Goal: Task Accomplishment & Management: Complete application form

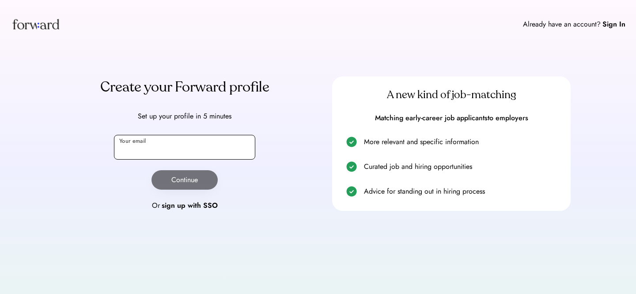
click at [200, 148] on input "email" at bounding box center [184, 147] width 141 height 25
type input "**********"
click at [180, 179] on button "Continue" at bounding box center [184, 179] width 66 height 19
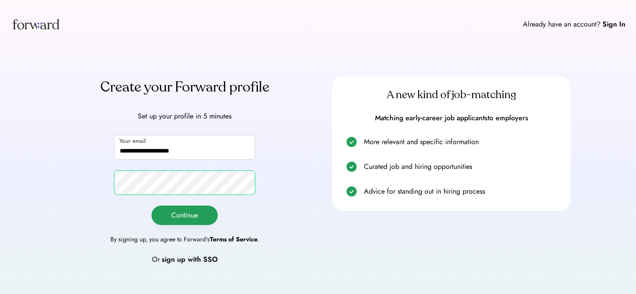
click at [192, 222] on button "Continue" at bounding box center [184, 214] width 66 height 19
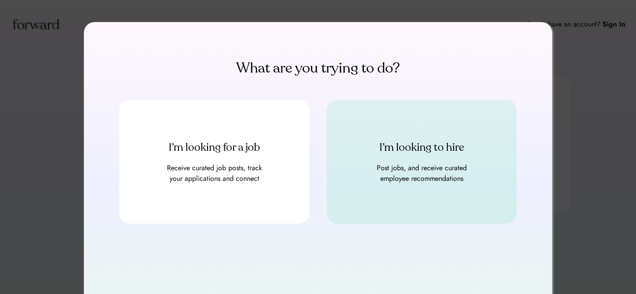
click at [476, 161] on div "I’m looking to hire Post jobs, and receive curated employee recommendations" at bounding box center [422, 162] width 190 height 124
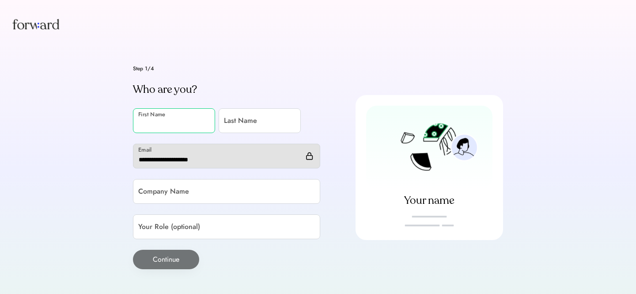
click at [167, 122] on input "input" at bounding box center [174, 120] width 82 height 25
type input "*"
click at [249, 122] on input "input" at bounding box center [260, 120] width 82 height 25
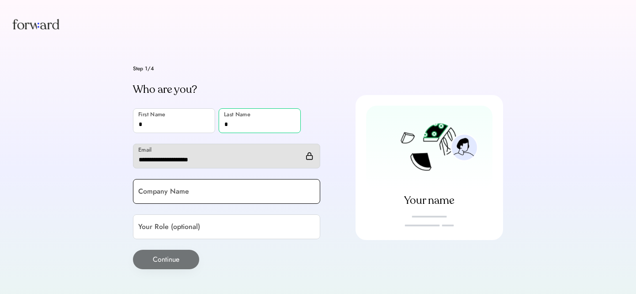
type input "*"
click at [202, 193] on input "input" at bounding box center [226, 191] width 187 height 25
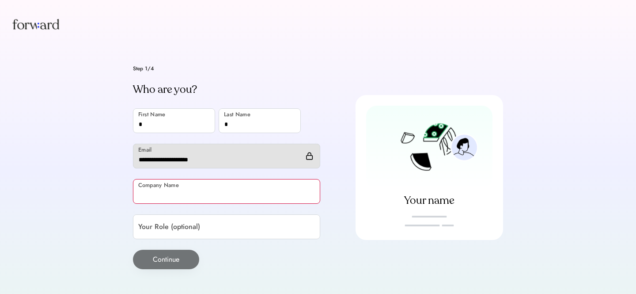
type input "*"
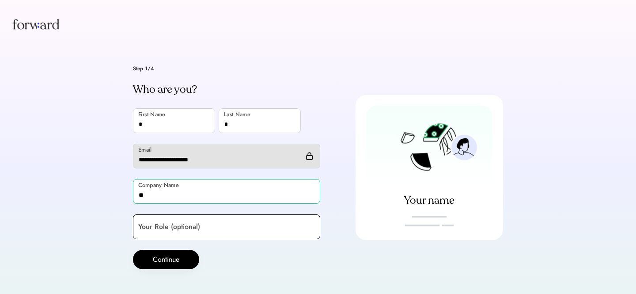
type input "**"
click at [182, 223] on input "input" at bounding box center [226, 226] width 187 height 25
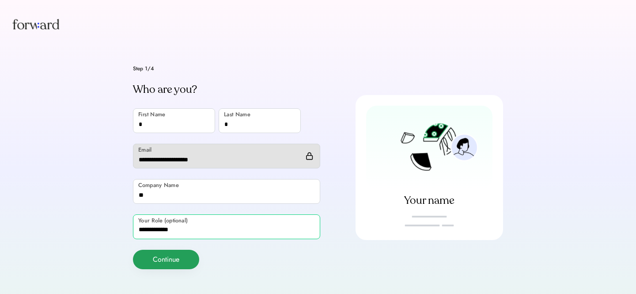
type input "**********"
click at [173, 262] on button "Continue" at bounding box center [166, 258] width 66 height 19
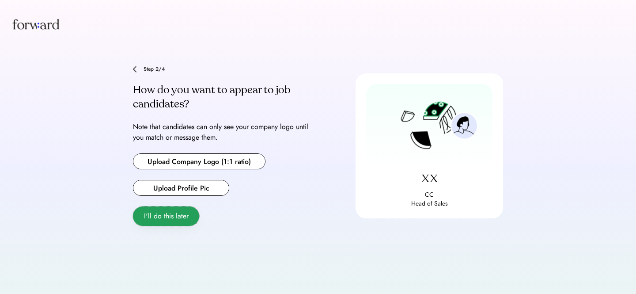
click at [164, 218] on button "I'll do this later" at bounding box center [166, 215] width 66 height 19
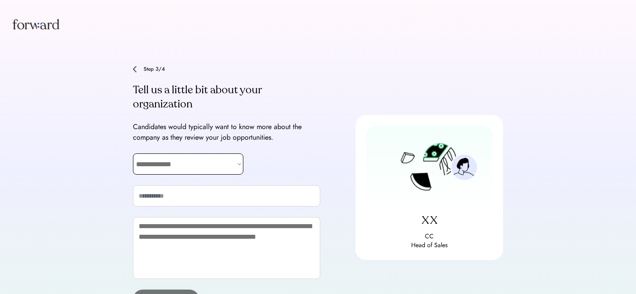
click at [172, 163] on select "**********" at bounding box center [188, 163] width 110 height 21
select select "**********"
click at [133, 153] on select "**********" at bounding box center [188, 163] width 110 height 21
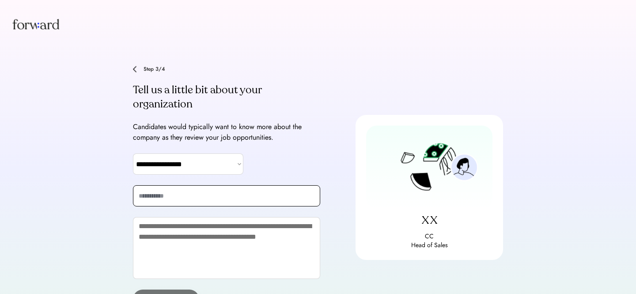
click at [168, 189] on input "input" at bounding box center [226, 195] width 187 height 21
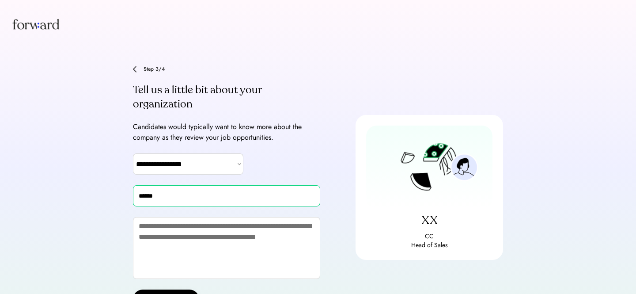
scroll to position [45, 0]
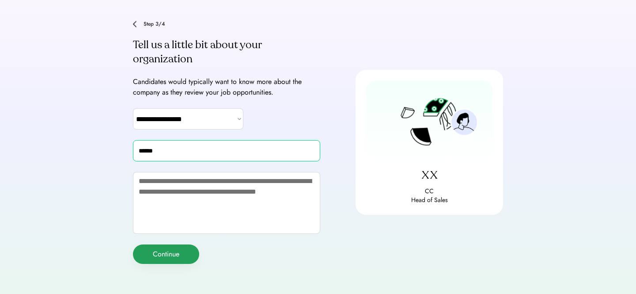
type input "******"
click at [157, 252] on button "Continue" at bounding box center [166, 253] width 66 height 19
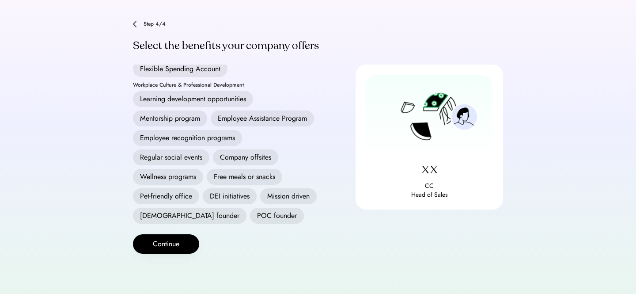
scroll to position [0, 0]
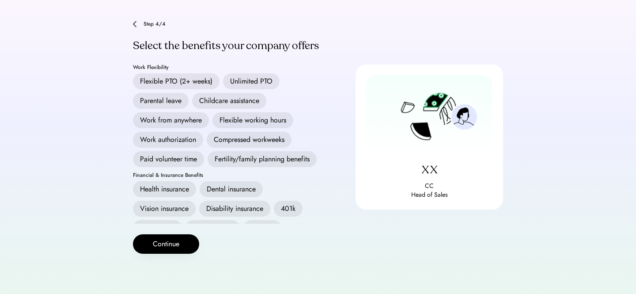
click at [185, 189] on div "Health insurance" at bounding box center [164, 189] width 63 height 16
click at [233, 189] on div "Dental insurance" at bounding box center [231, 189] width 63 height 16
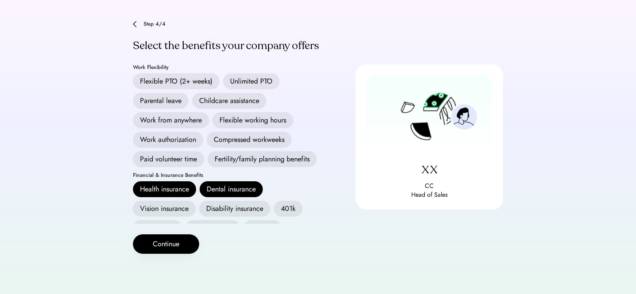
click at [171, 208] on div "Vision insurance" at bounding box center [164, 208] width 63 height 16
click at [171, 242] on button "Continue" at bounding box center [166, 243] width 66 height 19
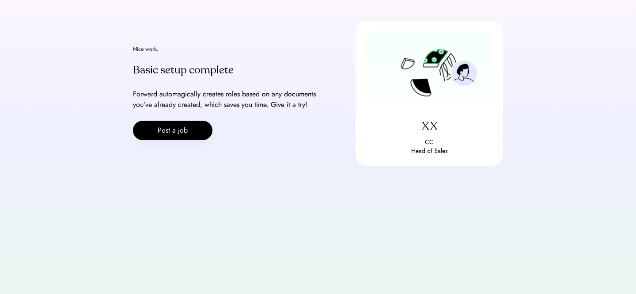
click at [192, 126] on button "Post a job" at bounding box center [172, 130] width 79 height 19
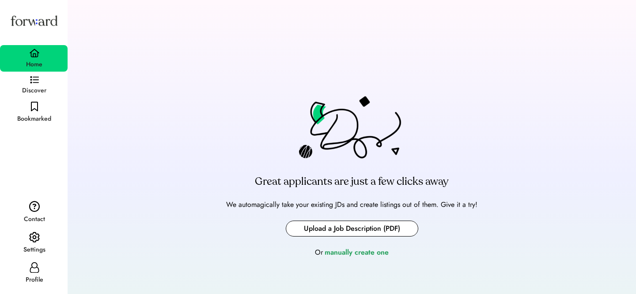
click at [323, 223] on input "file" at bounding box center [352, 228] width 132 height 15
type input "**********"
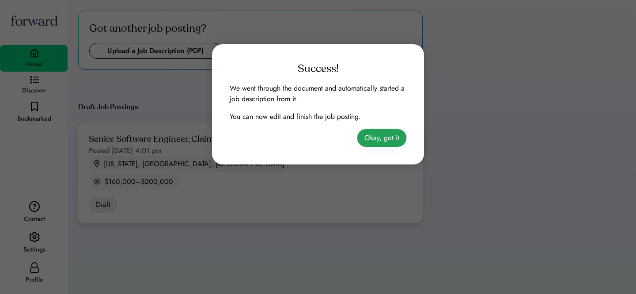
click at [398, 130] on button "Okay, got it" at bounding box center [381, 138] width 49 height 18
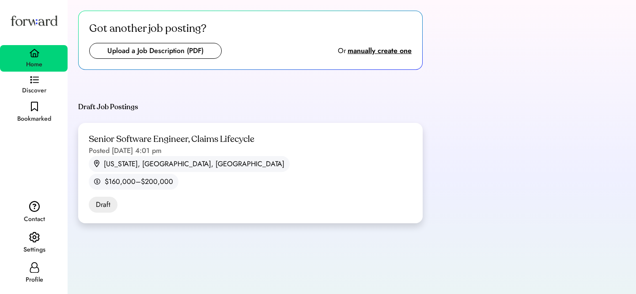
click at [263, 142] on div "Senior Software Engineer, Claims Lifecycle Posted Aug 28, 2025 4:01 pm New York…" at bounding box center [250, 161] width 323 height 56
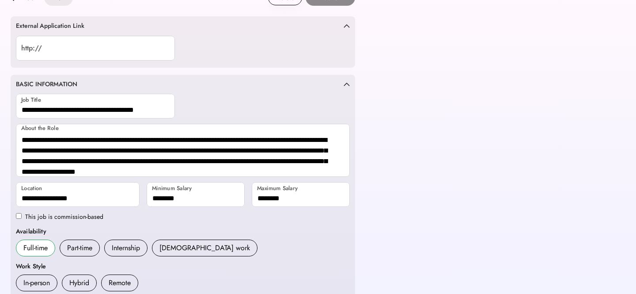
scroll to position [18, 0]
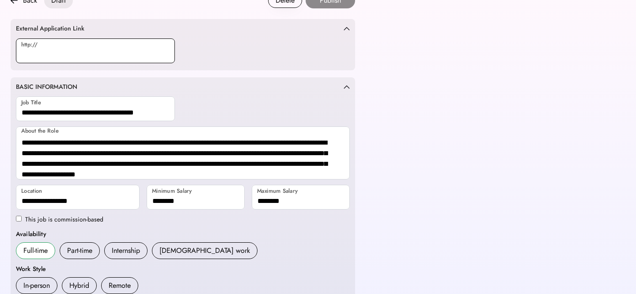
click at [85, 45] on input "input" at bounding box center [95, 50] width 159 height 25
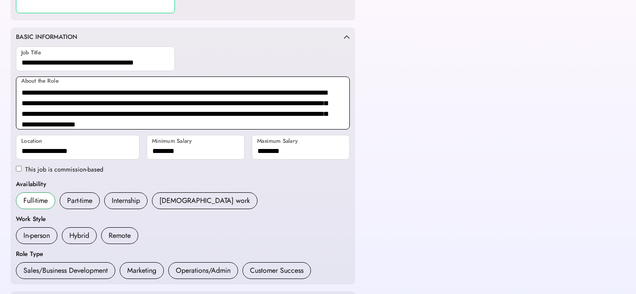
scroll to position [67, 0]
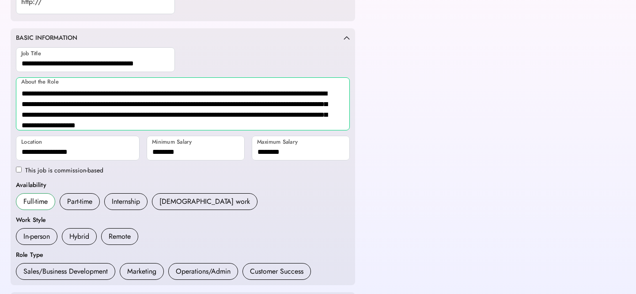
click at [72, 102] on textarea "**********" at bounding box center [183, 103] width 334 height 53
drag, startPoint x: 72, startPoint y: 102, endPoint x: 98, endPoint y: 102, distance: 26.1
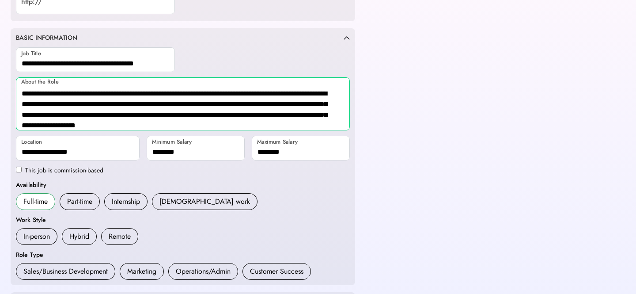
click at [75, 102] on textarea "**********" at bounding box center [183, 103] width 334 height 53
click at [167, 106] on textarea "**********" at bounding box center [183, 103] width 334 height 53
click at [219, 126] on textarea "**********" at bounding box center [183, 103] width 334 height 53
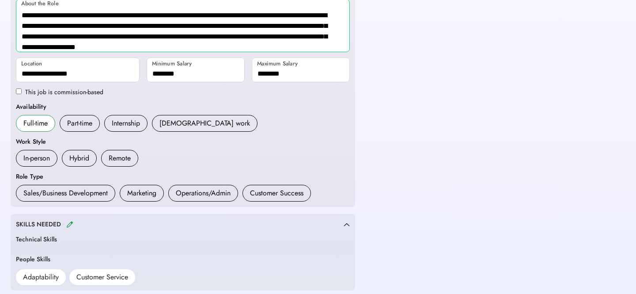
scroll to position [146, 0]
click at [189, 74] on input "input" at bounding box center [196, 69] width 98 height 25
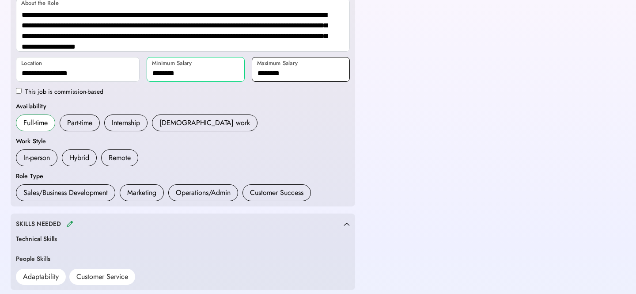
click at [342, 65] on input "input" at bounding box center [301, 69] width 98 height 25
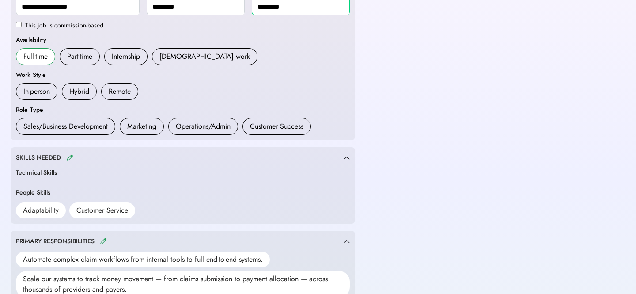
scroll to position [221, 0]
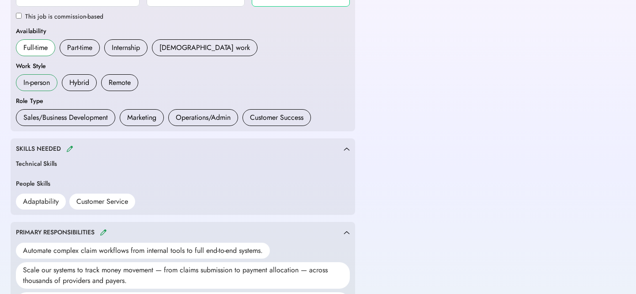
click at [39, 84] on div "In-person" at bounding box center [36, 82] width 26 height 11
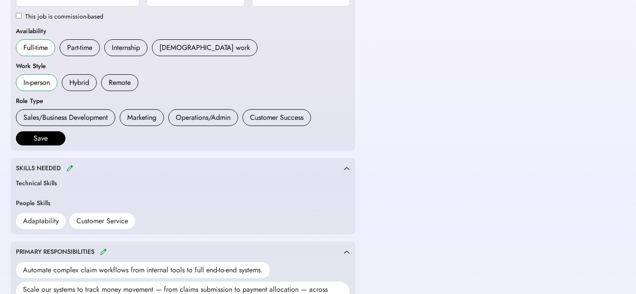
click at [51, 84] on h6 "In-person" at bounding box center [37, 82] width 42 height 17
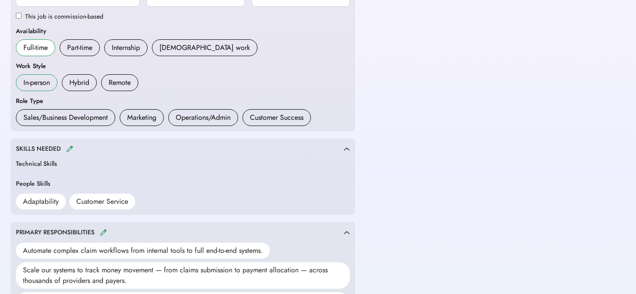
click at [79, 84] on div "Hybrid" at bounding box center [79, 82] width 20 height 11
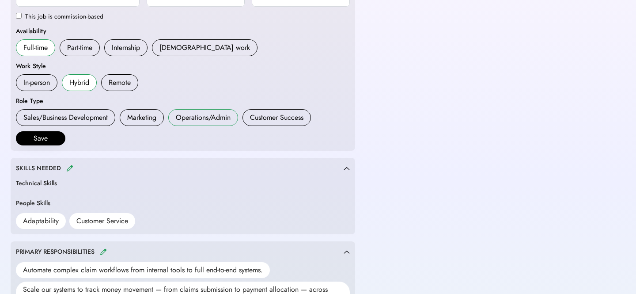
click at [206, 115] on div "Operations/Admin" at bounding box center [203, 117] width 55 height 11
click at [52, 139] on button "Save" at bounding box center [40, 138] width 49 height 14
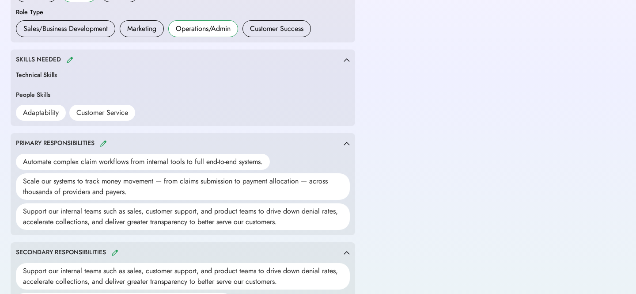
scroll to position [311, 0]
click at [69, 59] on img at bounding box center [69, 59] width 7 height 7
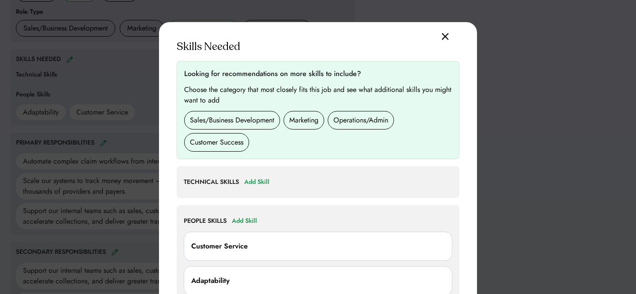
scroll to position [341, 0]
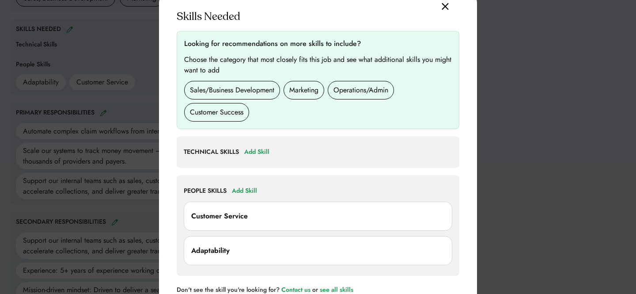
click at [231, 90] on div "Sales/Business Development" at bounding box center [232, 90] width 84 height 11
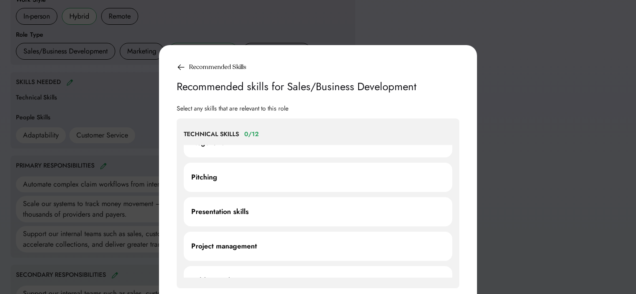
scroll to position [522, 0]
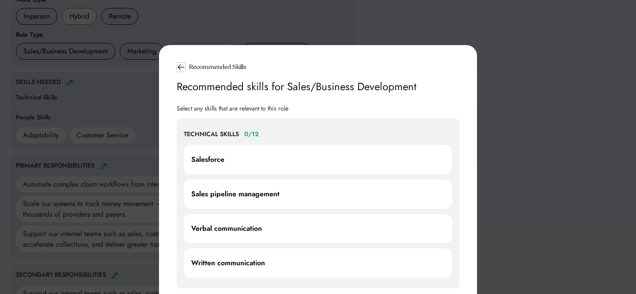
click at [179, 66] on icon at bounding box center [181, 67] width 9 height 9
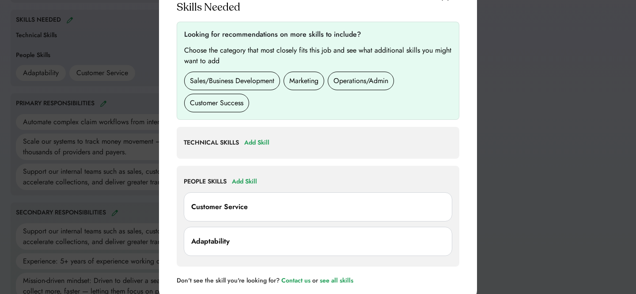
scroll to position [343, 0]
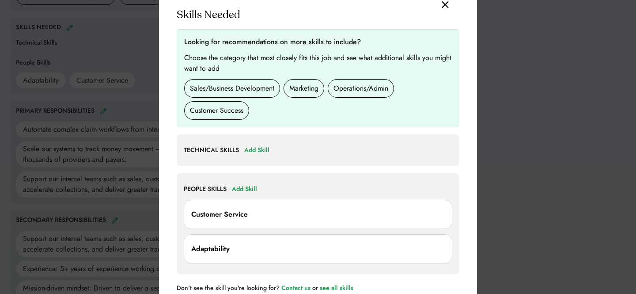
click at [446, 8] on img at bounding box center [445, 5] width 7 height 8
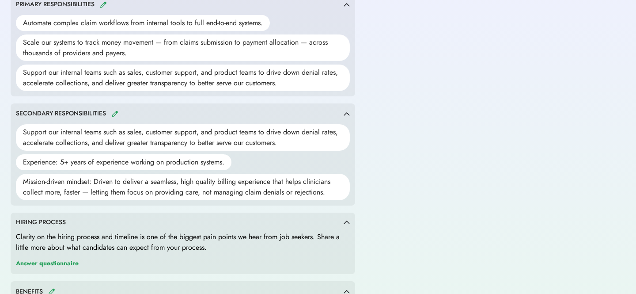
scroll to position [449, 0]
click at [75, 137] on div "Support our internal teams such as sales, customer support, and product teams t…" at bounding box center [183, 138] width 334 height 26
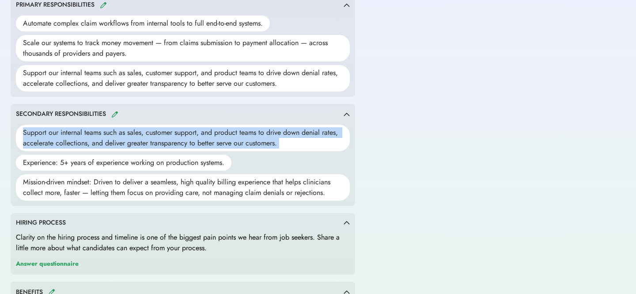
click at [75, 137] on div "Support our internal teams such as sales, customer support, and product teams t…" at bounding box center [183, 138] width 334 height 26
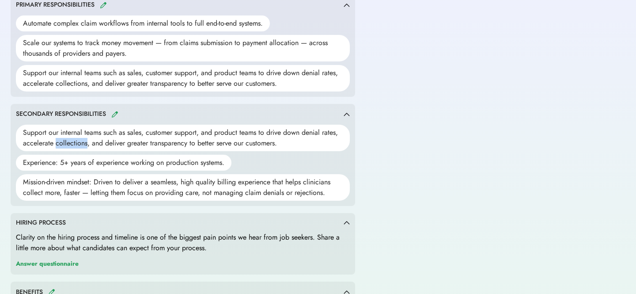
click at [75, 137] on div "Support our internal teams such as sales, customer support, and product teams t…" at bounding box center [183, 138] width 334 height 26
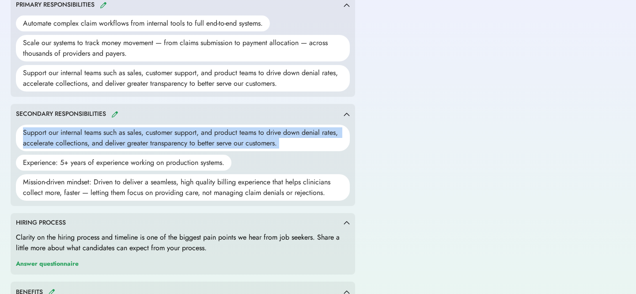
click at [75, 137] on div "Support our internal teams such as sales, customer support, and product teams t…" at bounding box center [183, 138] width 334 height 26
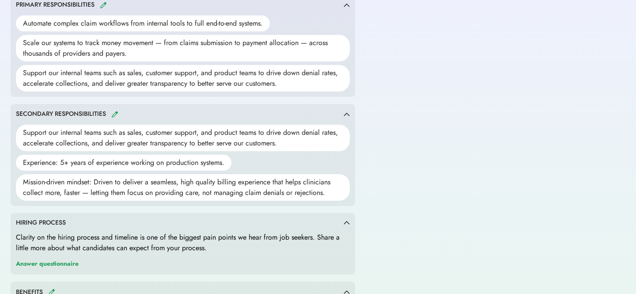
click at [81, 177] on div "Mission-driven mindset: Driven to deliver a seamless, high quality billing expe…" at bounding box center [183, 187] width 334 height 26
click at [84, 167] on div "Experience: 5+ years of experience working on production systems." at bounding box center [123, 163] width 215 height 16
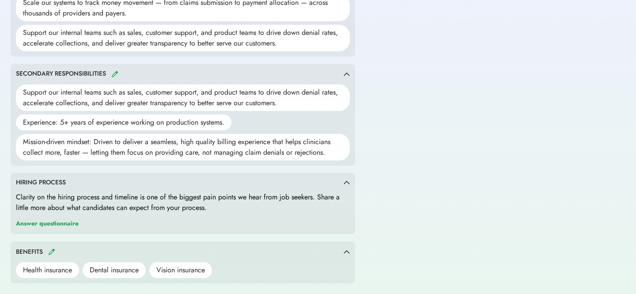
scroll to position [489, 0]
click at [60, 226] on div "Answer questionnaire" at bounding box center [47, 223] width 63 height 11
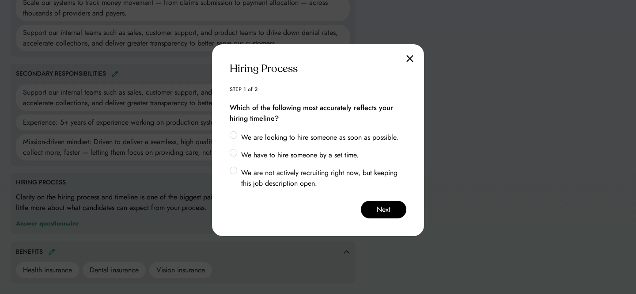
click at [288, 155] on label "We have to hire someone by a set time." at bounding box center [322, 155] width 168 height 11
click at [393, 212] on button "Next" at bounding box center [383, 209] width 45 height 18
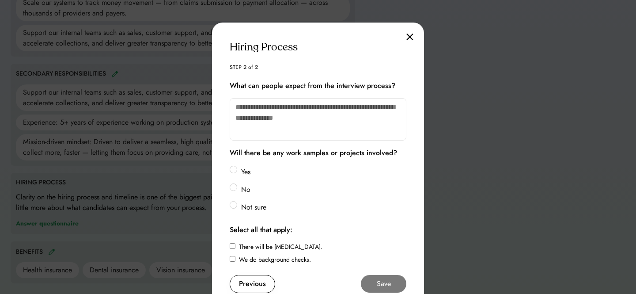
scroll to position [506, 0]
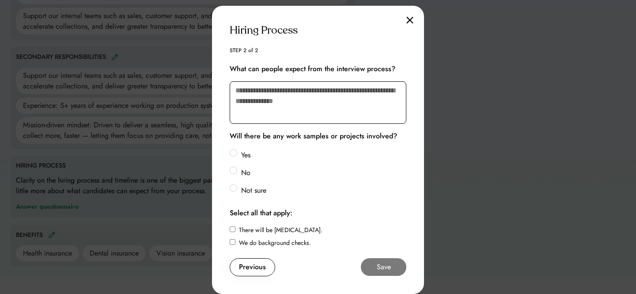
click at [281, 97] on textarea at bounding box center [318, 102] width 177 height 42
click at [238, 169] on label "No" at bounding box center [322, 172] width 168 height 11
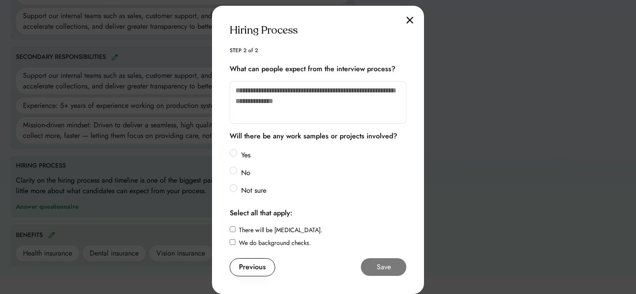
click at [235, 235] on div "There will be drug testing. We do background checks." at bounding box center [318, 236] width 177 height 22
click at [406, 273] on div "Previous Save" at bounding box center [318, 267] width 177 height 18
click at [378, 270] on button "Save" at bounding box center [383, 267] width 45 height 18
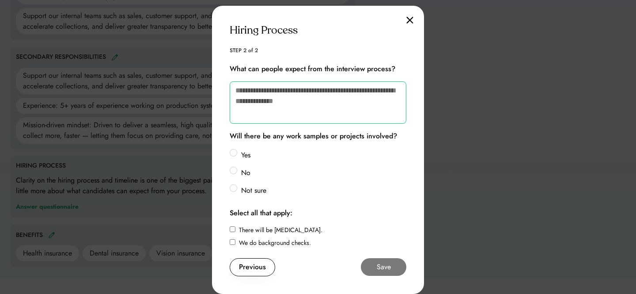
click at [321, 91] on textarea at bounding box center [318, 102] width 177 height 42
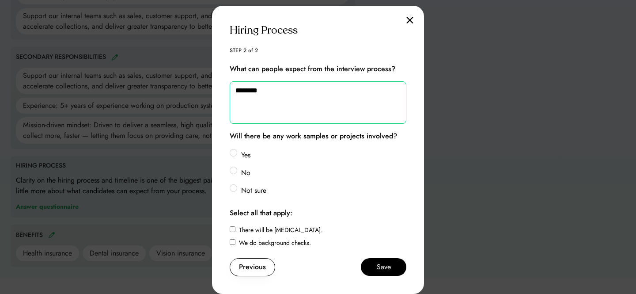
type textarea "********"
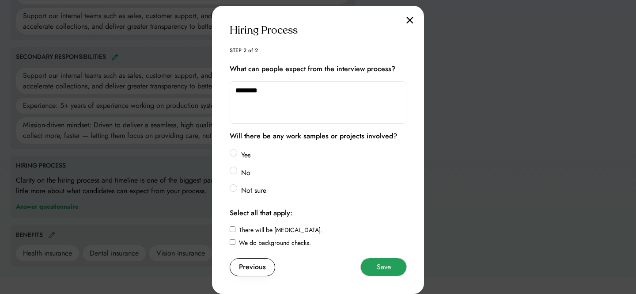
click at [386, 259] on button "Save" at bounding box center [383, 267] width 45 height 18
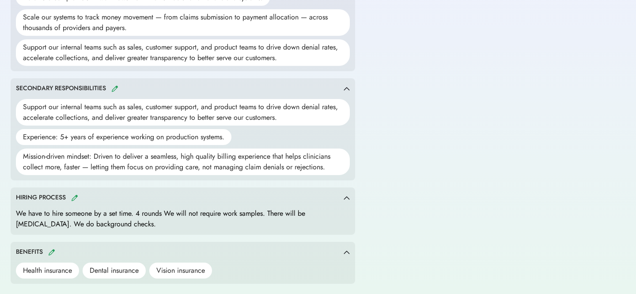
scroll to position [0, 0]
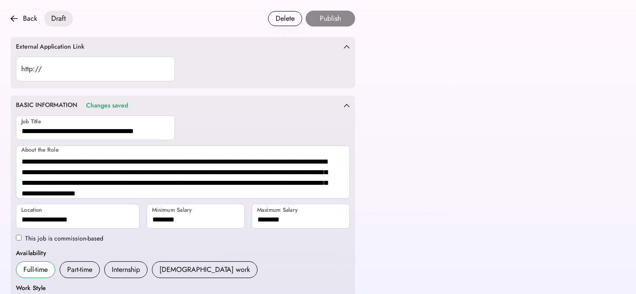
click at [17, 20] on img at bounding box center [14, 18] width 7 height 7
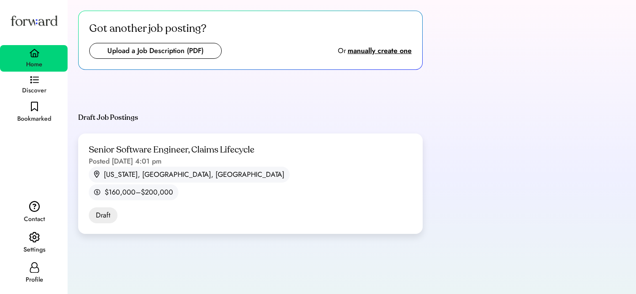
click at [574, 5] on div "Got another job posting? Upload a Job Description (PDF) Or manually create one …" at bounding box center [352, 154] width 568 height 308
click at [33, 280] on div "Profile" at bounding box center [35, 279] width 18 height 11
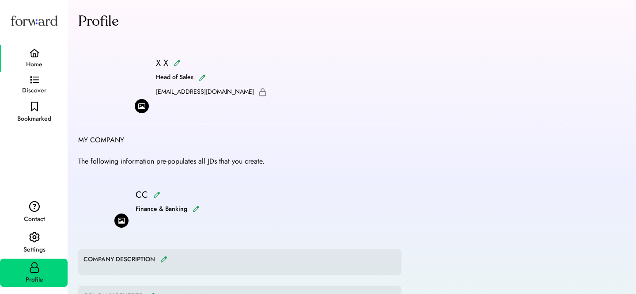
click at [35, 49] on img at bounding box center [34, 53] width 11 height 9
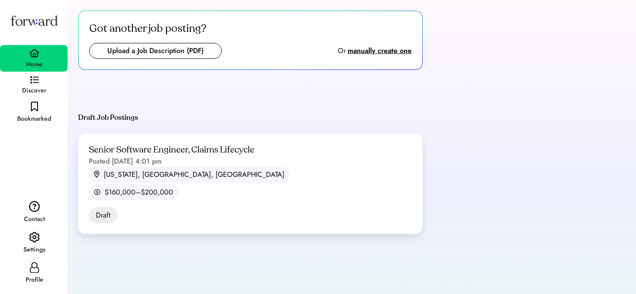
click at [562, 140] on div "Got another job posting? Upload a Job Description (PDF) Or manually create one …" at bounding box center [351, 154] width 547 height 287
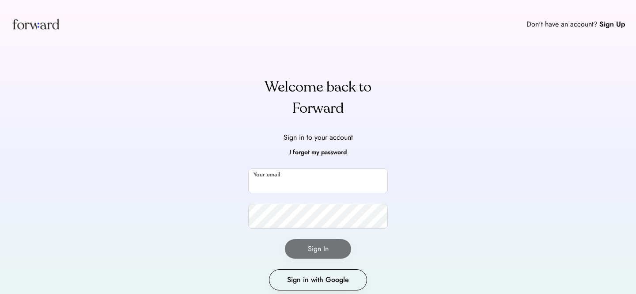
click at [290, 181] on input "email" at bounding box center [318, 180] width 140 height 25
type input "**********"
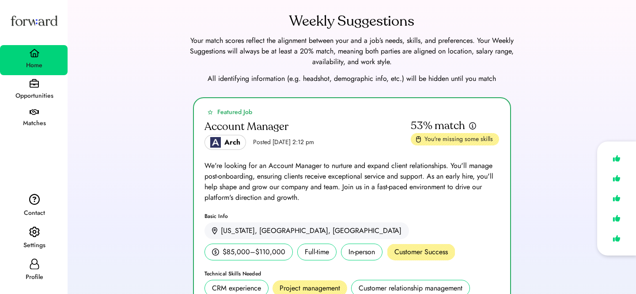
click at [40, 266] on div "Profile" at bounding box center [34, 271] width 68 height 32
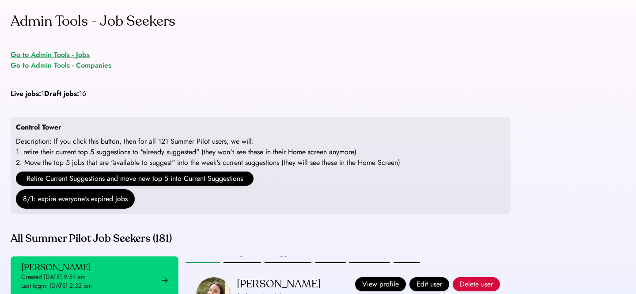
click at [77, 56] on div "Go to Admin Tools - Jobs" at bounding box center [50, 54] width 79 height 11
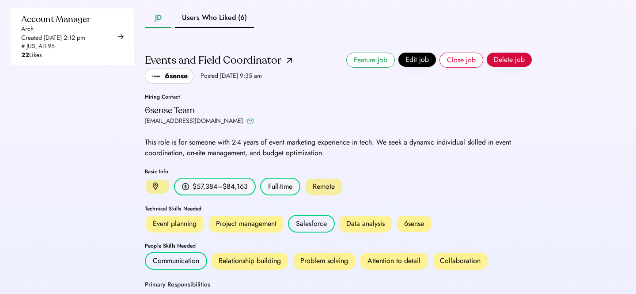
scroll to position [249, 0]
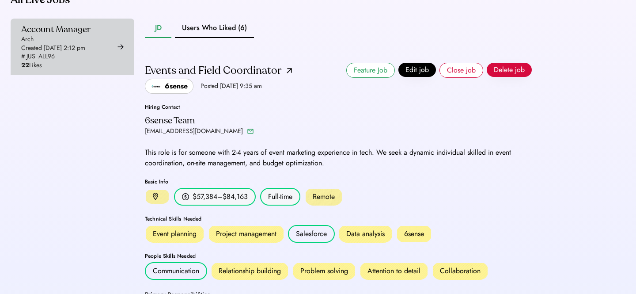
click at [49, 53] on div "Created [DATE] 2:12 pm" at bounding box center [53, 48] width 64 height 9
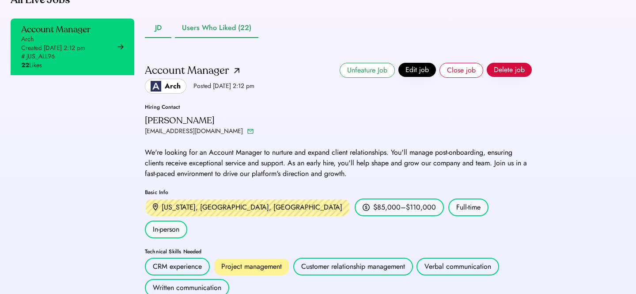
click at [227, 38] on button "Users Who Liked (22)" at bounding box center [216, 28] width 83 height 19
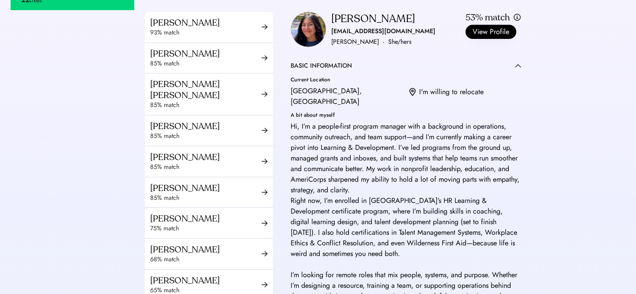
scroll to position [289, 0]
